Goal: Check status: Check status

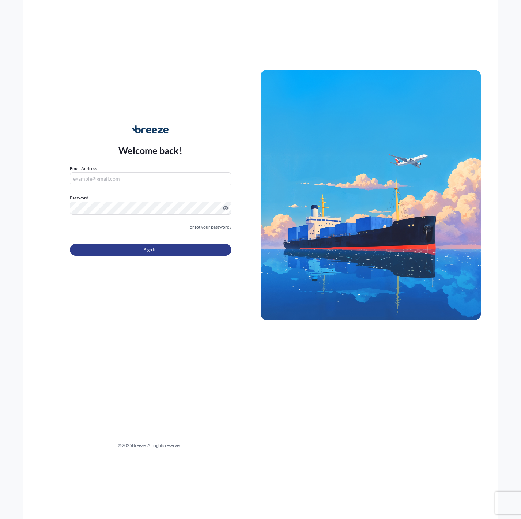
type input "[EMAIL_ADDRESS][DOMAIN_NAME]"
click at [151, 252] on span "Sign In" at bounding box center [150, 249] width 13 height 7
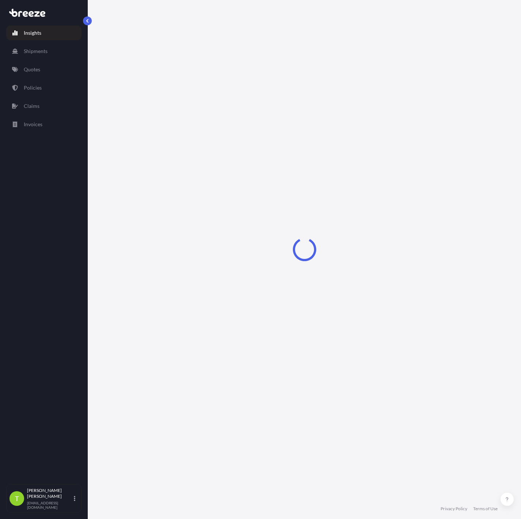
select select "2025"
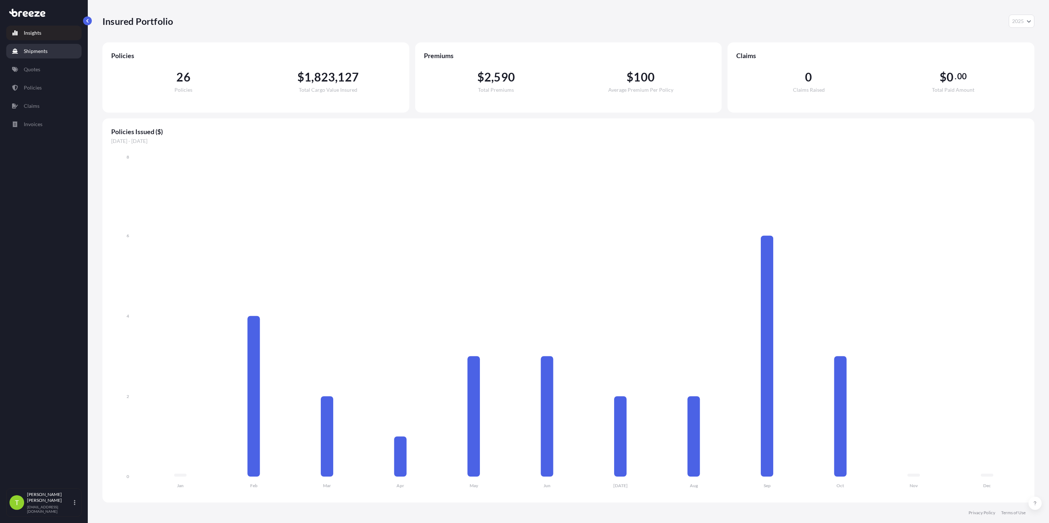
click at [38, 45] on link "Shipments" at bounding box center [43, 51] width 75 height 15
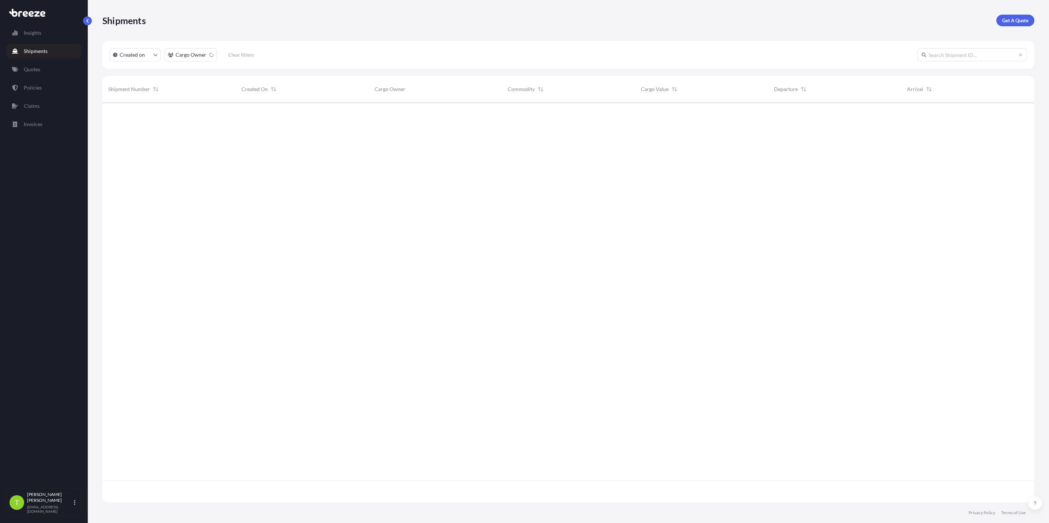
scroll to position [396, 923]
click at [521, 51] on input "text" at bounding box center [972, 54] width 110 height 13
paste input "500419"
type input "500419"
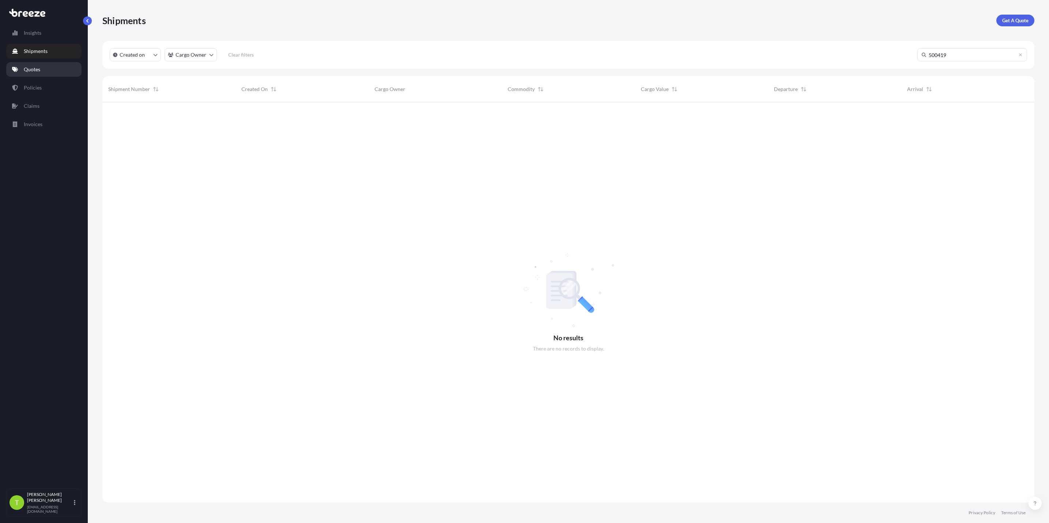
click at [51, 67] on link "Quotes" at bounding box center [43, 69] width 75 height 15
click at [521, 54] on input "text" at bounding box center [972, 54] width 110 height 13
paste input "500419"
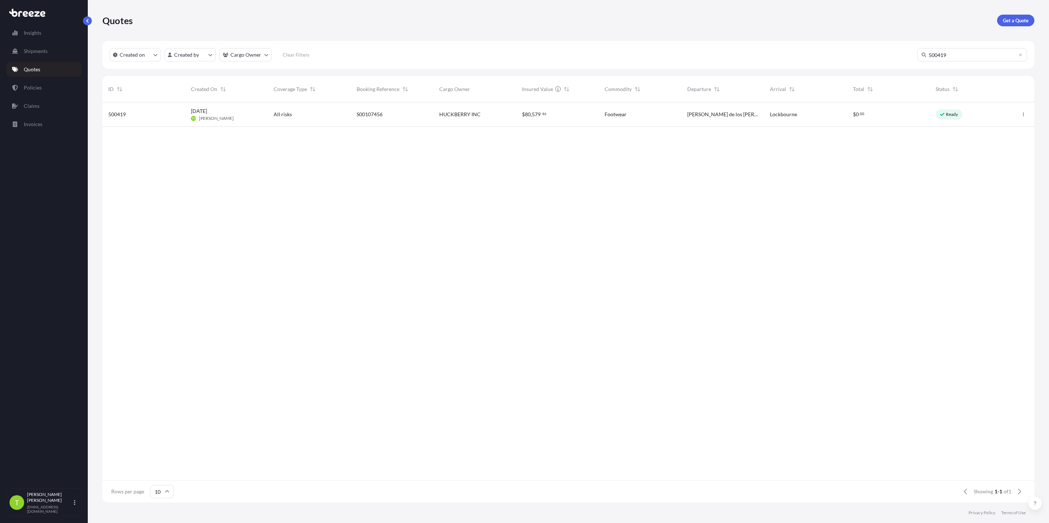
type input "500419"
click at [393, 115] on div "S00107456" at bounding box center [392, 114] width 71 height 7
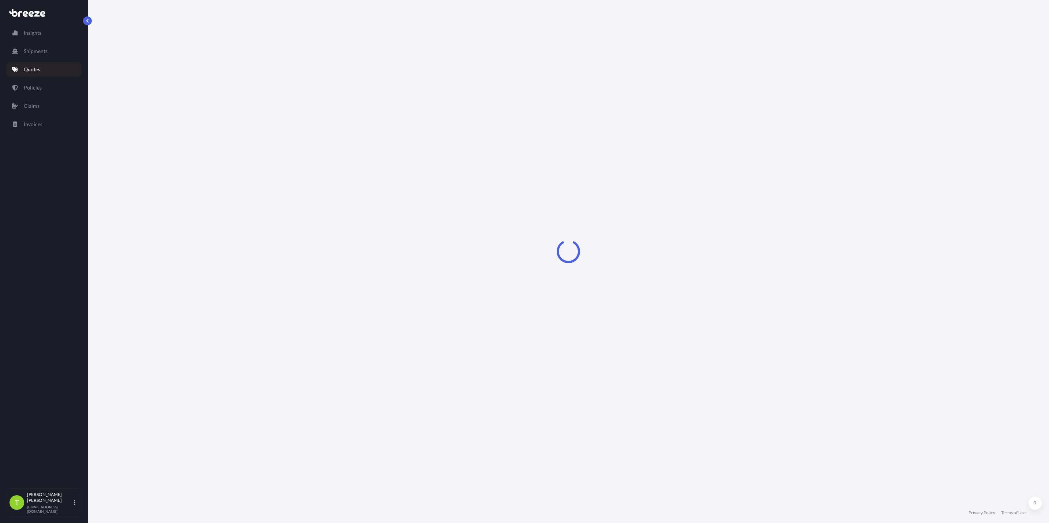
select select "Road"
select select "1"
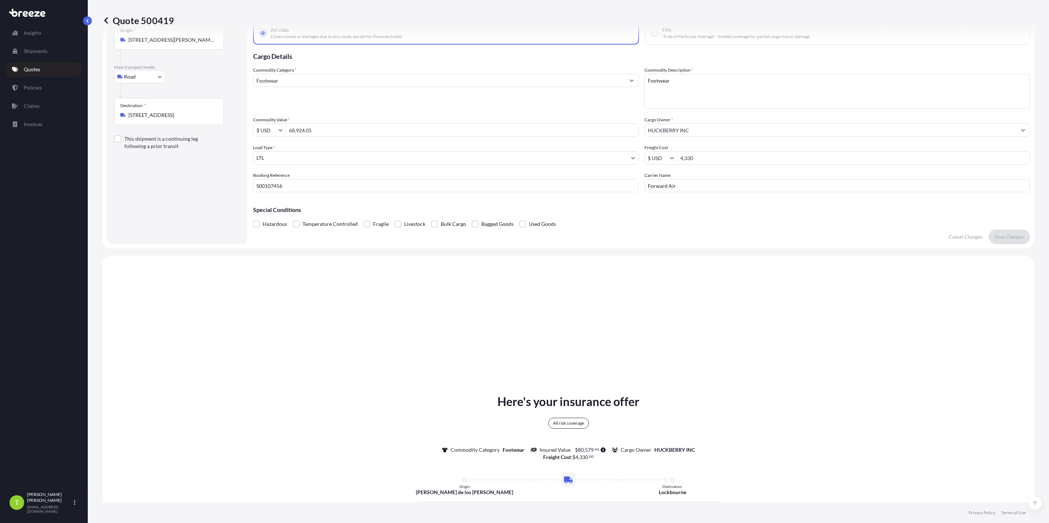
scroll to position [34, 0]
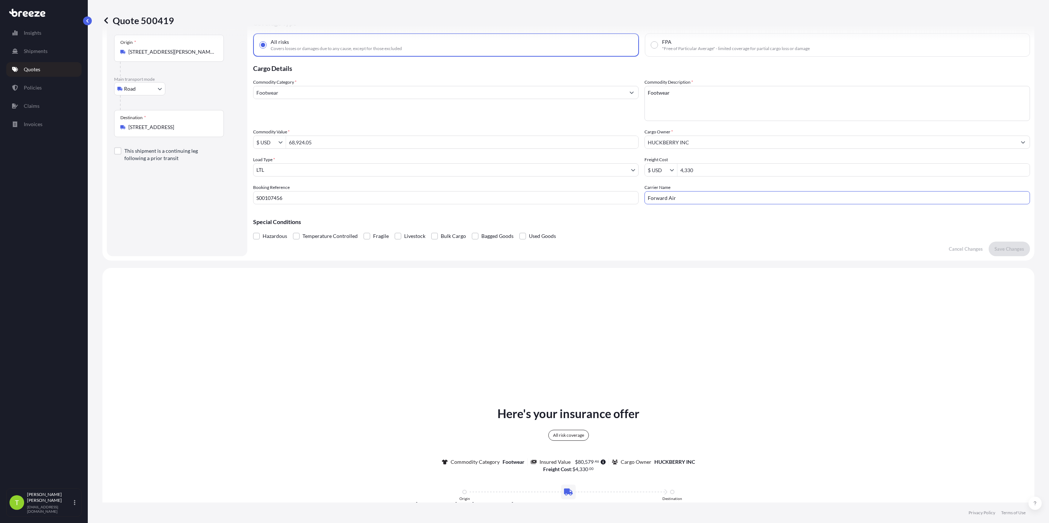
click at [521, 202] on input "Forward Air" at bounding box center [836, 197] width 385 height 13
click at [438, 203] on input "S00107456" at bounding box center [445, 197] width 385 height 13
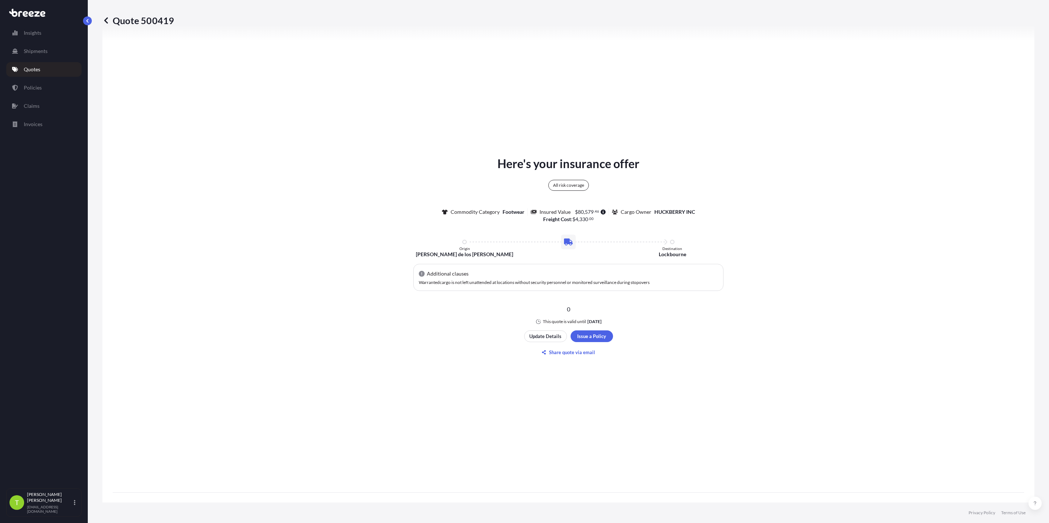
scroll to position [308, 0]
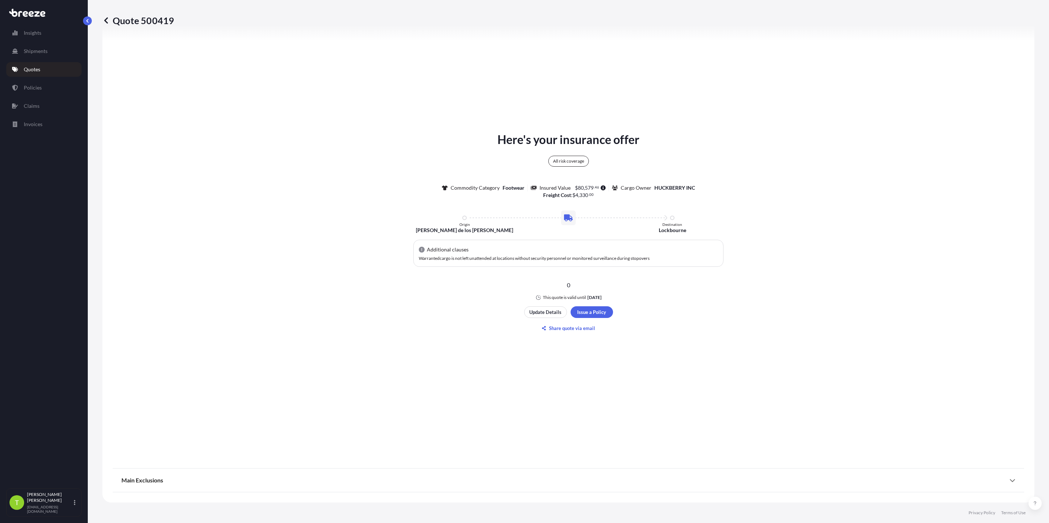
click at [358, 481] on div "Main Exclusions" at bounding box center [568, 481] width 894 height 18
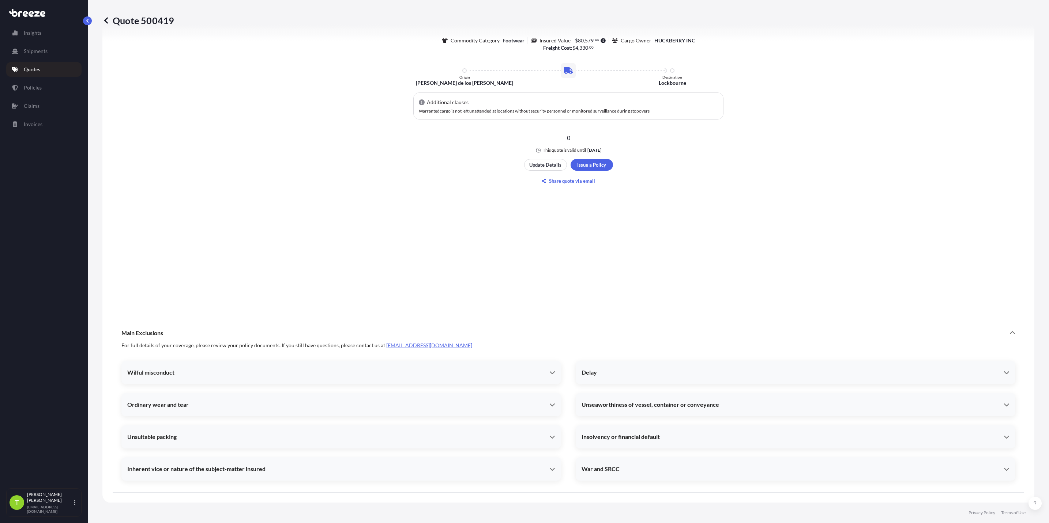
click at [330, 338] on div "Main Exclusions" at bounding box center [568, 333] width 894 height 18
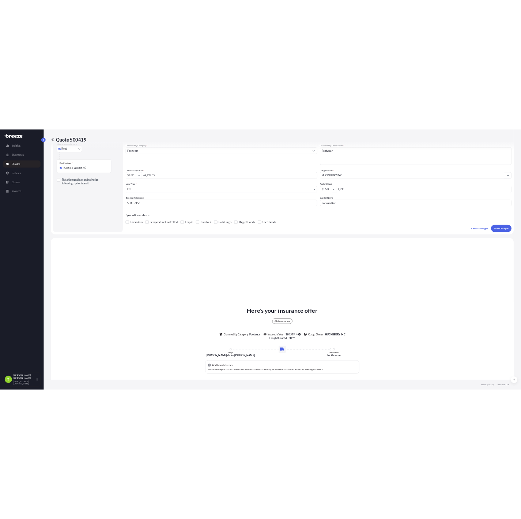
scroll to position [0, 0]
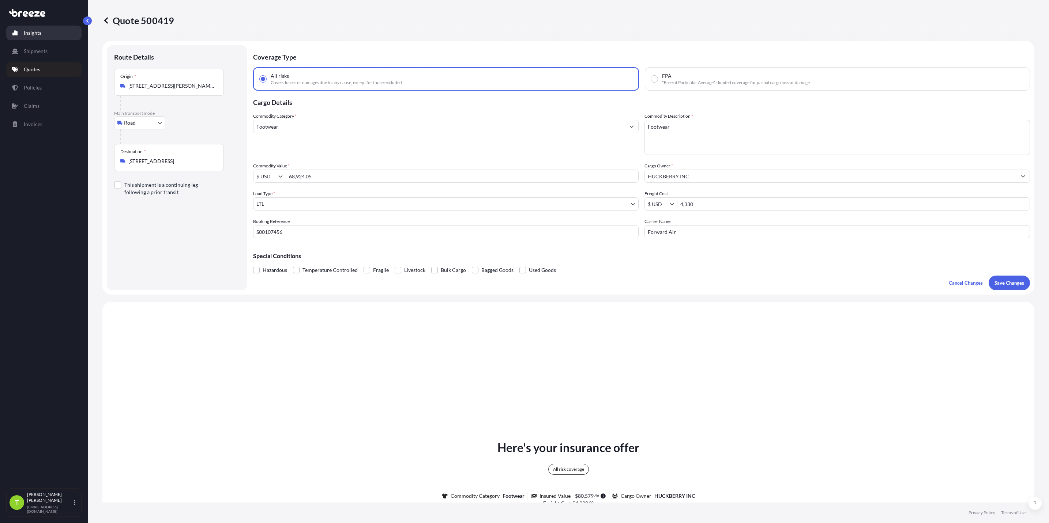
click at [39, 33] on p "Insights" at bounding box center [33, 32] width 18 height 7
select select "2025"
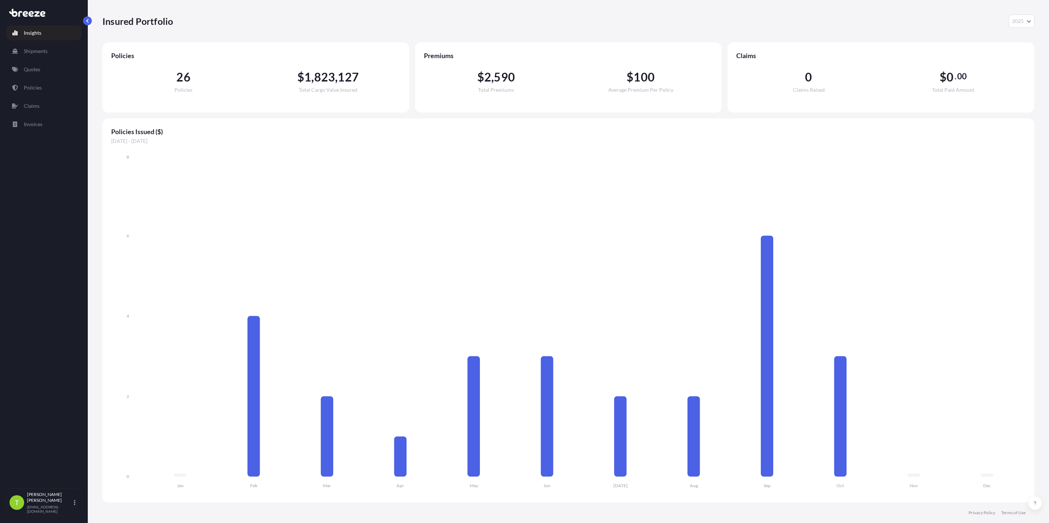
click at [38, 15] on icon at bounding box center [27, 13] width 36 height 8
click at [35, 507] on p "[EMAIL_ADDRESS][DOMAIN_NAME]" at bounding box center [49, 509] width 45 height 9
